Goal: Task Accomplishment & Management: Manage account settings

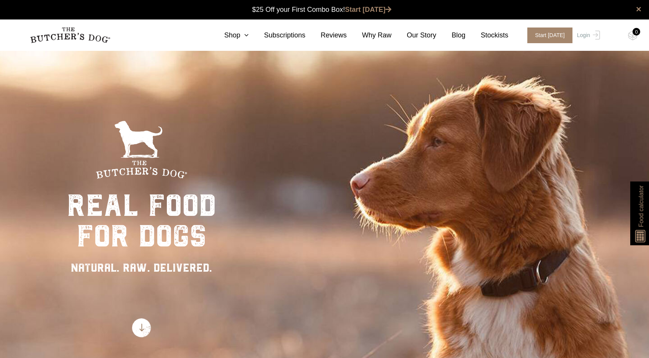
scroll to position [0, 0]
click at [593, 37] on img at bounding box center [595, 35] width 10 height 9
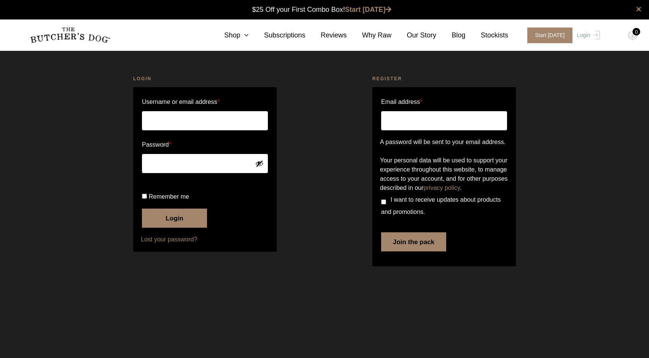
type input "ellysha@oztableware.com"
click at [174, 228] on button "Login" at bounding box center [174, 218] width 65 height 19
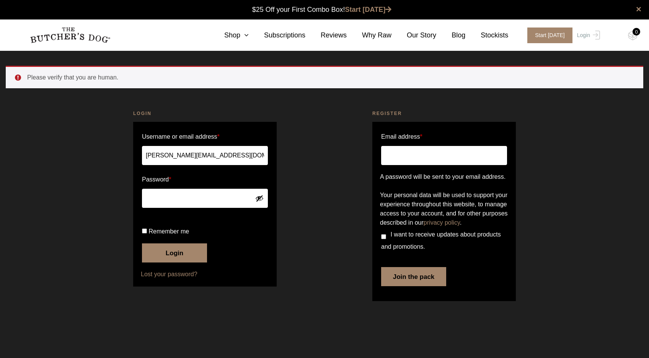
drag, startPoint x: 158, startPoint y: 257, endPoint x: 165, endPoint y: 279, distance: 22.7
click at [158, 235] on span "Remember me" at bounding box center [168, 231] width 41 height 7
click at [147, 234] on input "Remember me" at bounding box center [144, 231] width 5 height 5
checkbox input "true"
click at [165, 263] on button "Login" at bounding box center [174, 253] width 65 height 19
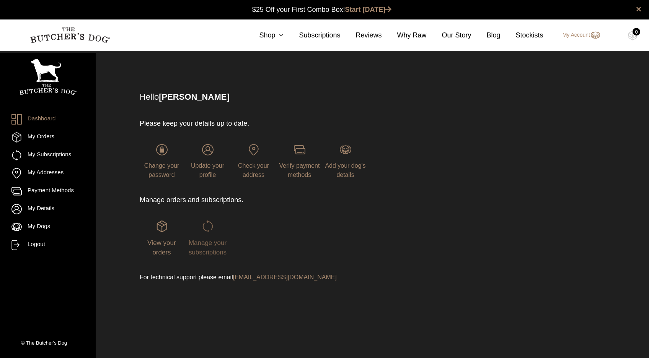
click at [212, 244] on span "Manage your subscriptions" at bounding box center [208, 247] width 38 height 17
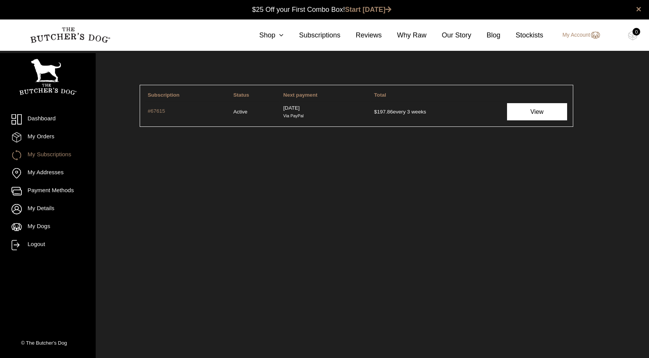
click at [530, 110] on link "View" at bounding box center [537, 111] width 60 height 17
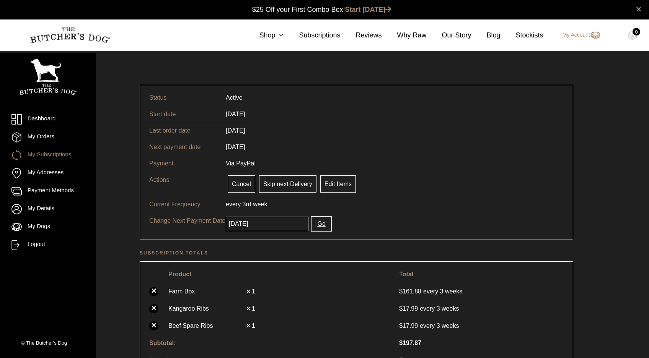
scroll to position [0, 0]
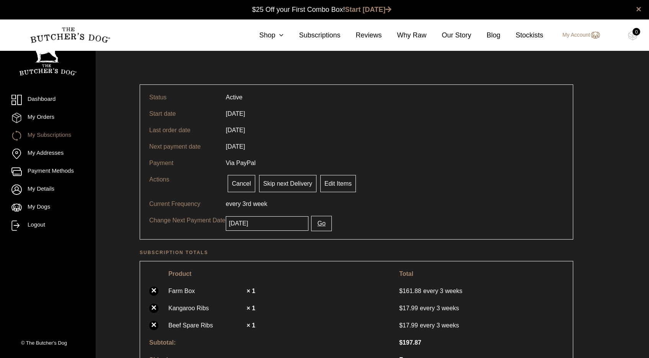
click at [321, 223] on button "Go" at bounding box center [321, 223] width 20 height 15
click at [318, 222] on button "Go" at bounding box center [321, 223] width 20 height 15
click at [261, 218] on input "[DATE]" at bounding box center [267, 223] width 83 height 15
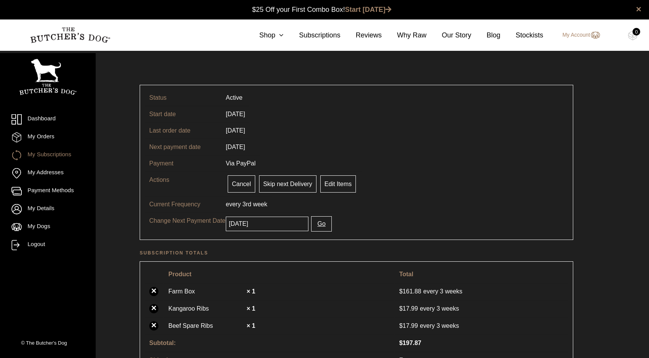
click at [245, 229] on input "[DATE]" at bounding box center [267, 224] width 83 height 15
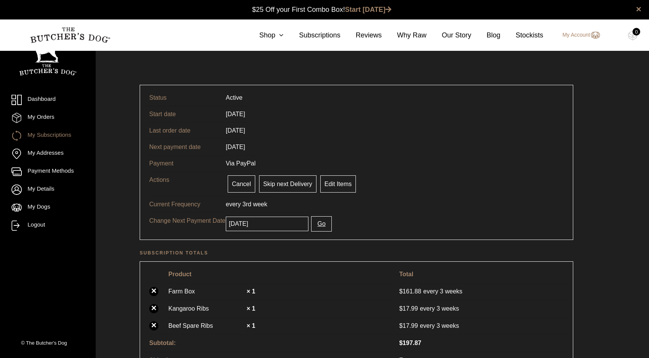
scroll to position [0, 0]
click at [239, 227] on input "[DATE]" at bounding box center [267, 223] width 83 height 15
click at [207, 221] on p "Change Next Payment Date" at bounding box center [187, 220] width 76 height 9
click at [269, 219] on input "2025-08-30" at bounding box center [267, 223] width 83 height 15
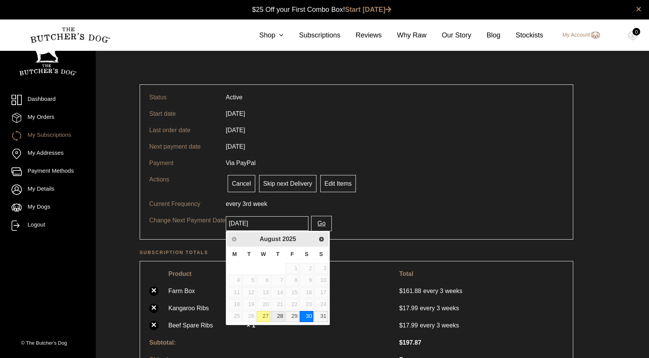
click at [280, 314] on link "28" at bounding box center [278, 316] width 14 height 11
type input "[DATE]"
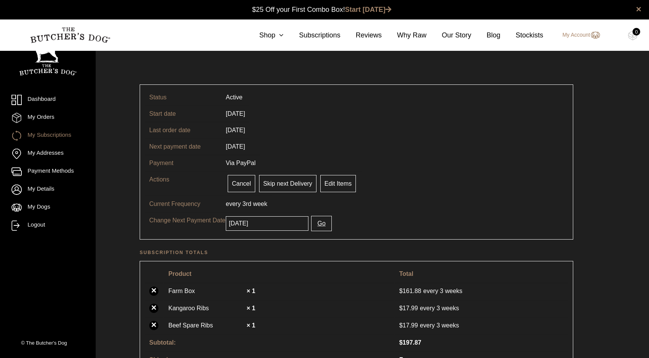
click at [320, 222] on button "Go" at bounding box center [321, 223] width 20 height 15
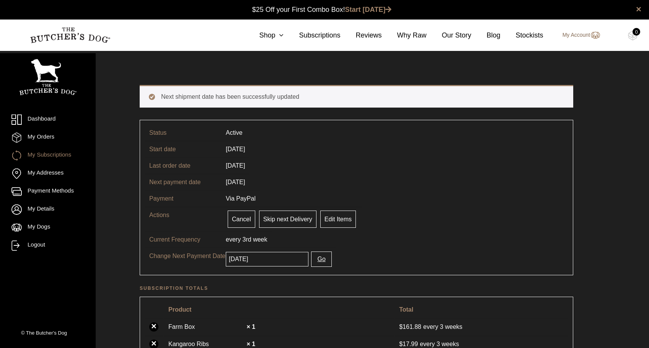
click at [586, 36] on link "My Account" at bounding box center [577, 35] width 45 height 9
